Goal: Book appointment/travel/reservation

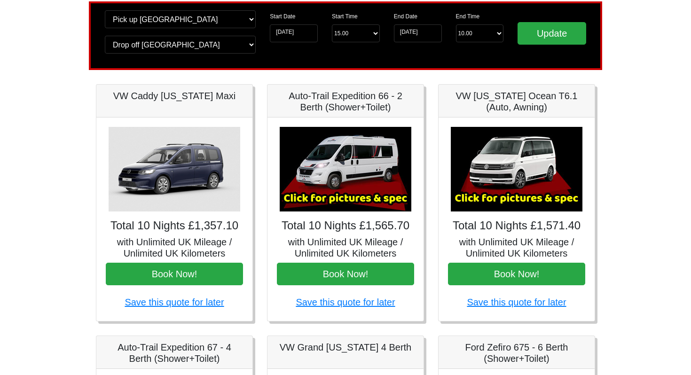
scroll to position [71, 0]
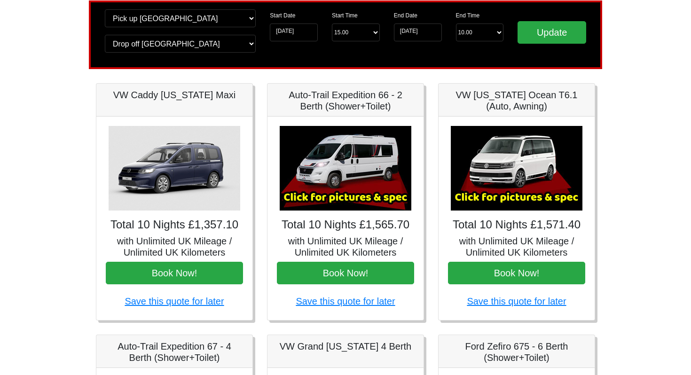
click at [556, 165] on img at bounding box center [517, 168] width 132 height 85
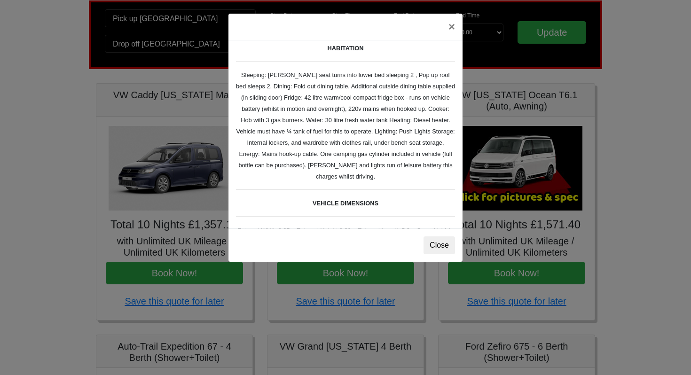
scroll to position [126, 0]
click at [449, 27] on button "×" at bounding box center [452, 27] width 22 height 26
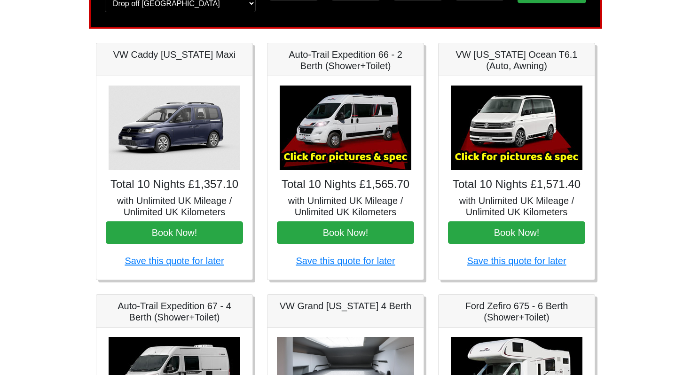
scroll to position [111, 0]
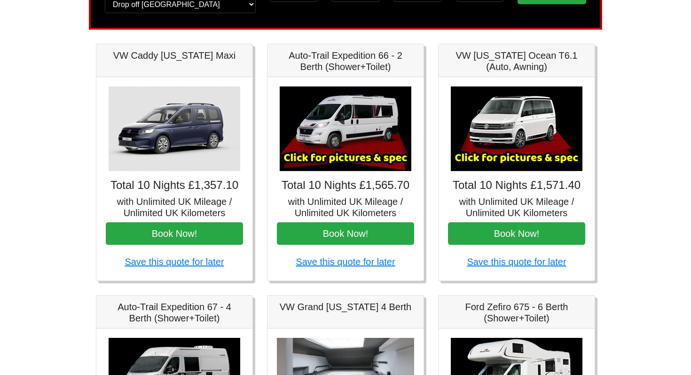
click at [547, 156] on img at bounding box center [517, 129] width 132 height 85
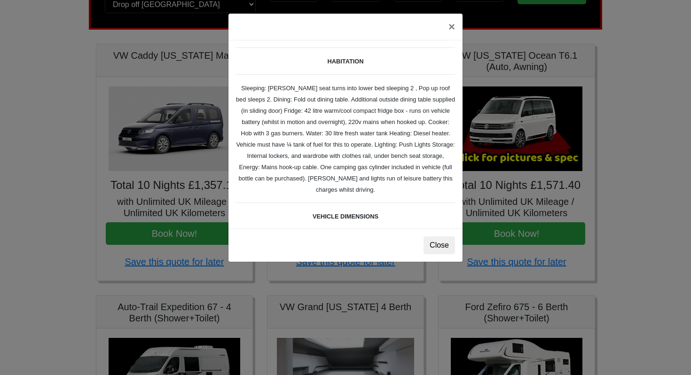
scroll to position [110, 0]
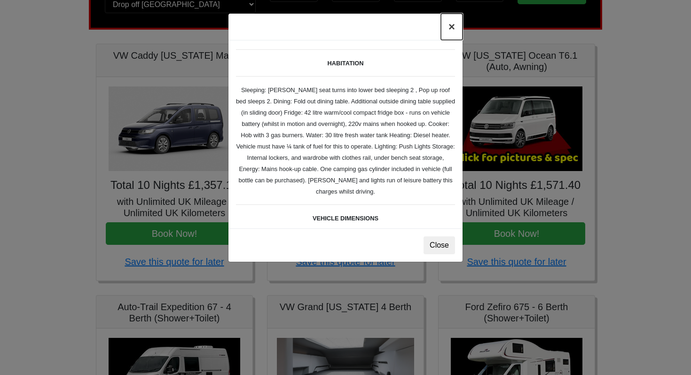
click at [453, 29] on button "×" at bounding box center [452, 27] width 22 height 26
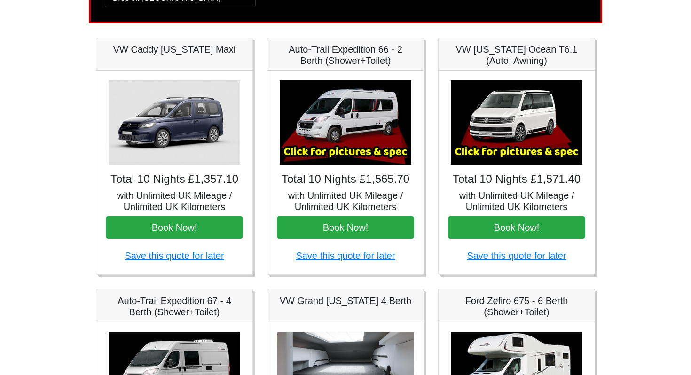
scroll to position [118, 0]
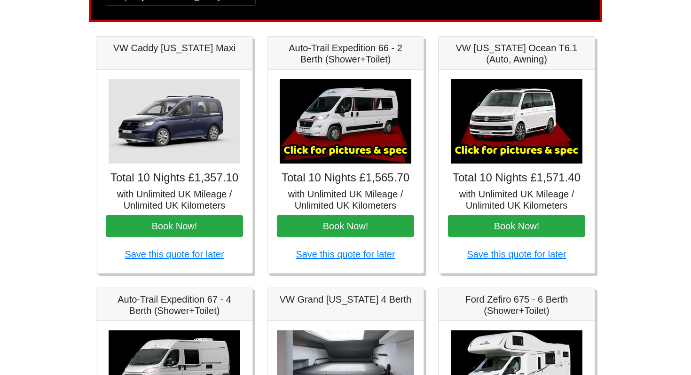
click at [363, 129] on img at bounding box center [346, 121] width 132 height 85
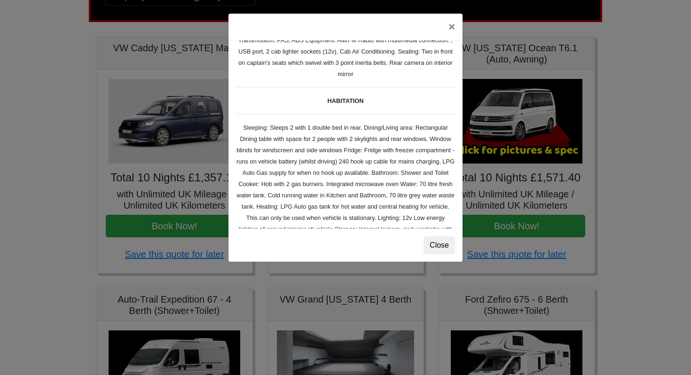
scroll to position [85, 0]
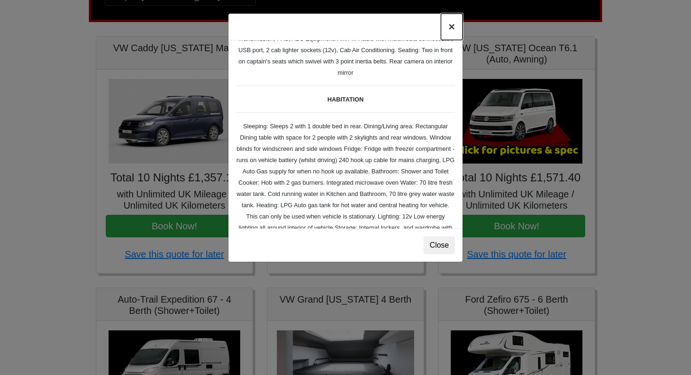
click at [455, 25] on button "×" at bounding box center [452, 27] width 22 height 26
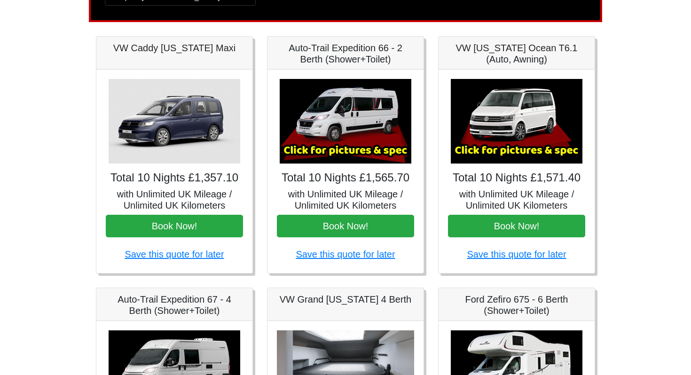
click at [541, 142] on img at bounding box center [517, 121] width 132 height 85
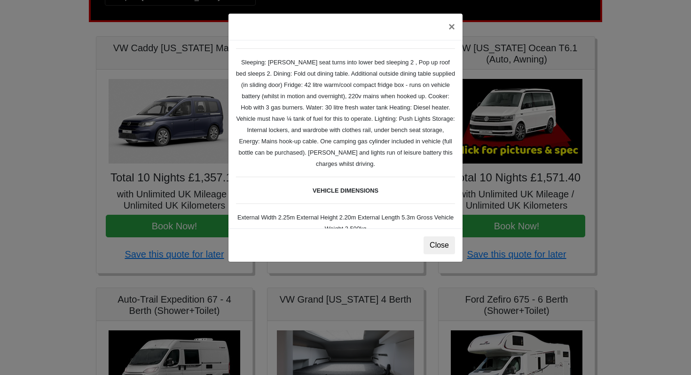
scroll to position [138, 0]
click at [452, 25] on button "×" at bounding box center [452, 27] width 22 height 26
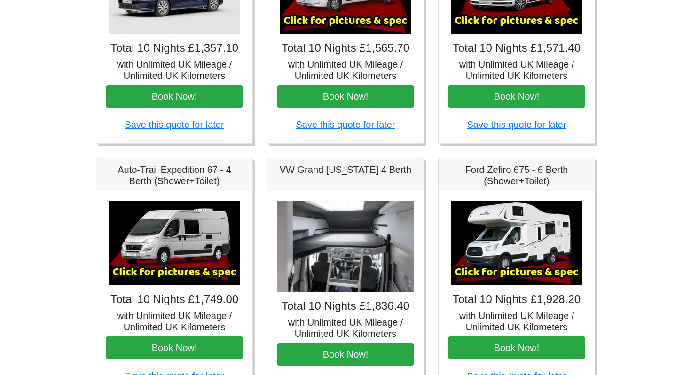
scroll to position [255, 0]
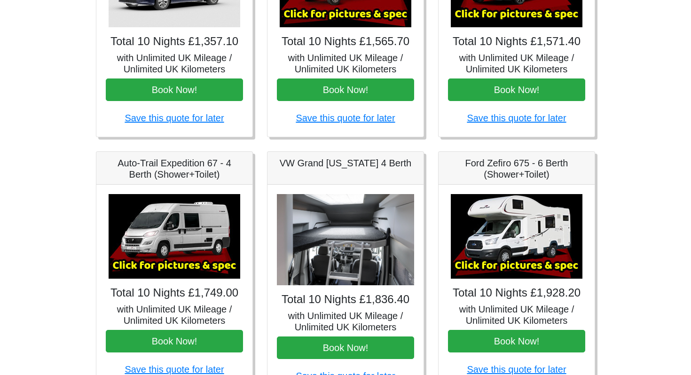
click at [382, 263] on img at bounding box center [345, 240] width 137 height 92
click at [357, 297] on h4 "Total 10 Nights £1,836.40" at bounding box center [345, 300] width 137 height 14
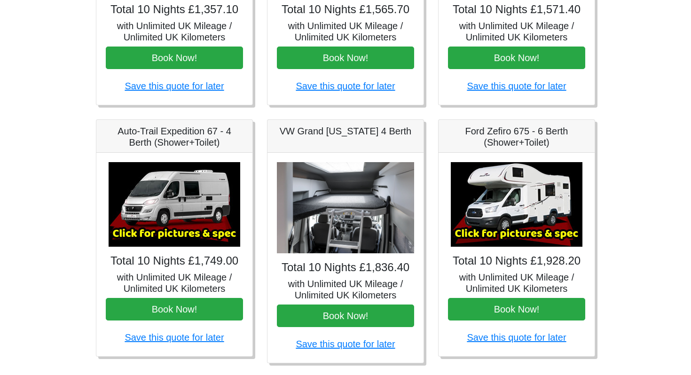
scroll to position [287, 0]
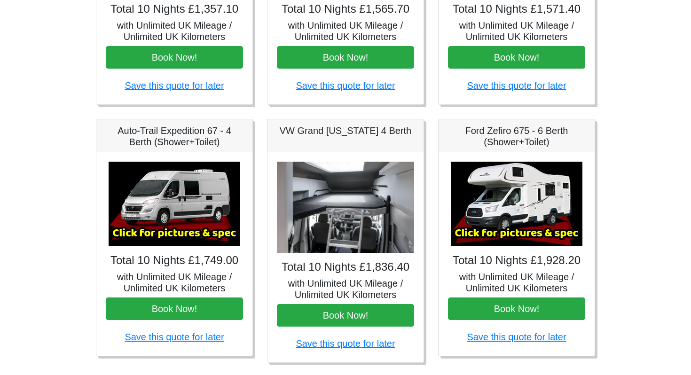
click at [353, 240] on img at bounding box center [345, 208] width 137 height 92
click at [346, 273] on h4 "Total 10 Nights £1,836.40" at bounding box center [345, 267] width 137 height 14
click at [357, 134] on h5 "VW Grand [US_STATE] 4 Berth" at bounding box center [345, 130] width 137 height 11
click at [359, 237] on img at bounding box center [345, 208] width 137 height 92
click at [359, 255] on div "Total 10 Nights £1,836.40 with Unlimited UK Mileage / Unlimited UK Kilometers B…" at bounding box center [346, 257] width 156 height 210
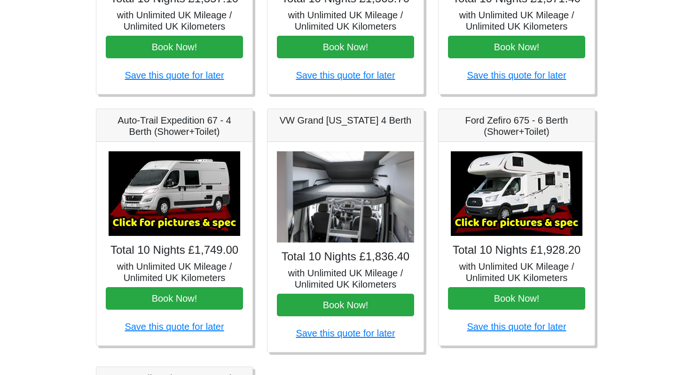
scroll to position [287, 0]
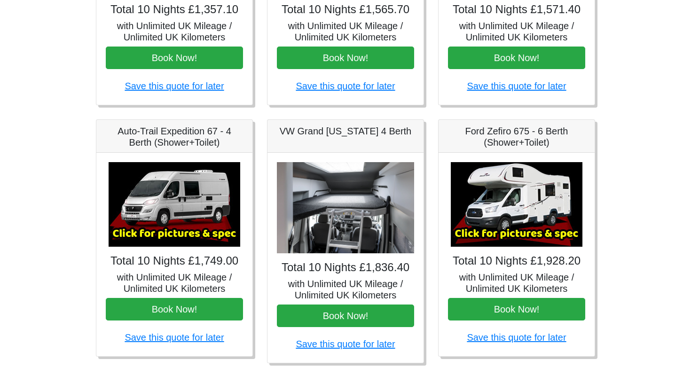
click at [365, 138] on div "VW Grand [US_STATE] 4 Berth" at bounding box center [346, 136] width 156 height 33
click at [372, 197] on img at bounding box center [345, 208] width 137 height 92
click at [362, 258] on div "Total 10 Nights £1,836.40 with Unlimited UK Mileage / Unlimited UK Kilometers B…" at bounding box center [346, 258] width 156 height 210
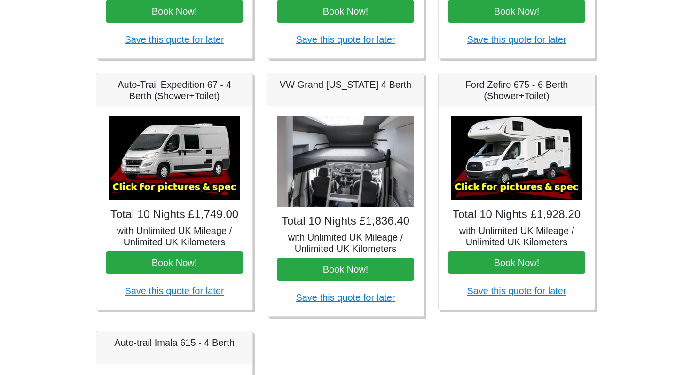
scroll to position [340, 0]
